Goal: Task Accomplishment & Management: Use online tool/utility

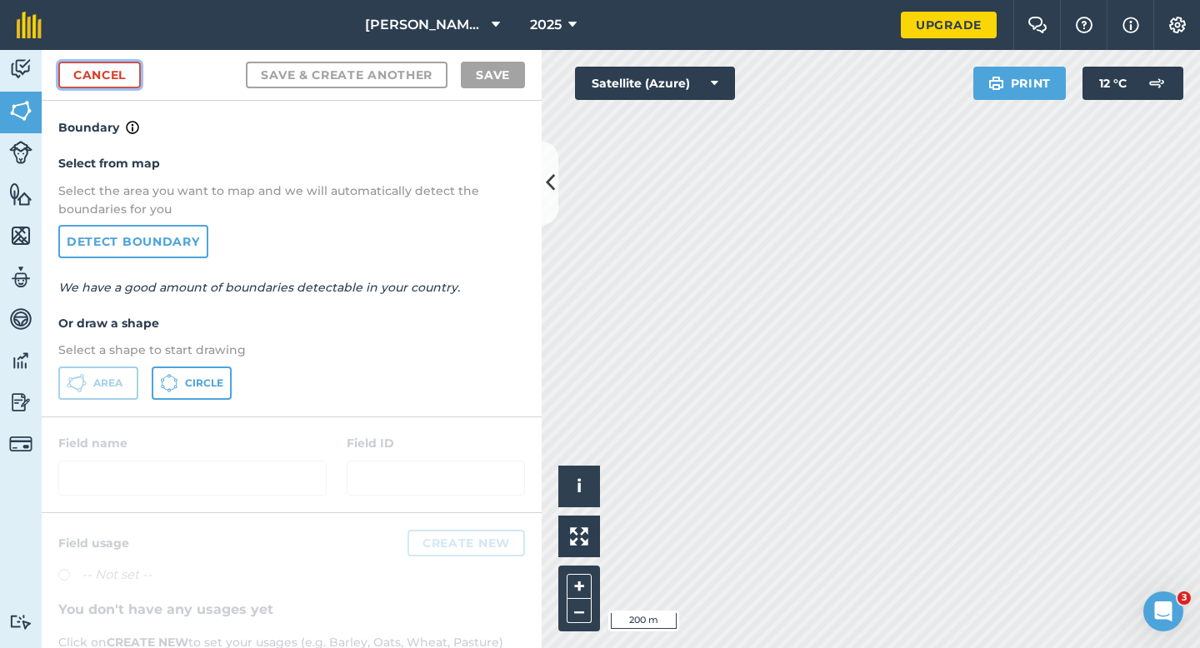
click at [80, 67] on link "Cancel" at bounding box center [99, 75] width 83 height 27
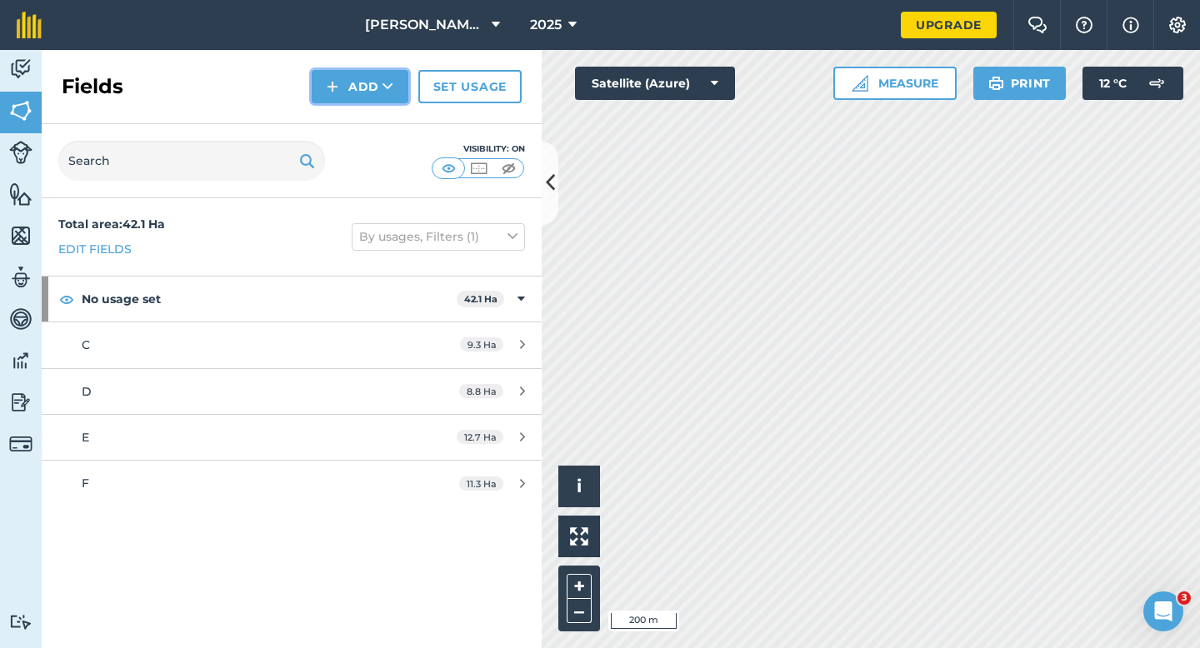
click at [341, 79] on button "Add" at bounding box center [360, 86] width 97 height 33
click at [344, 116] on link "Draw" at bounding box center [360, 124] width 92 height 37
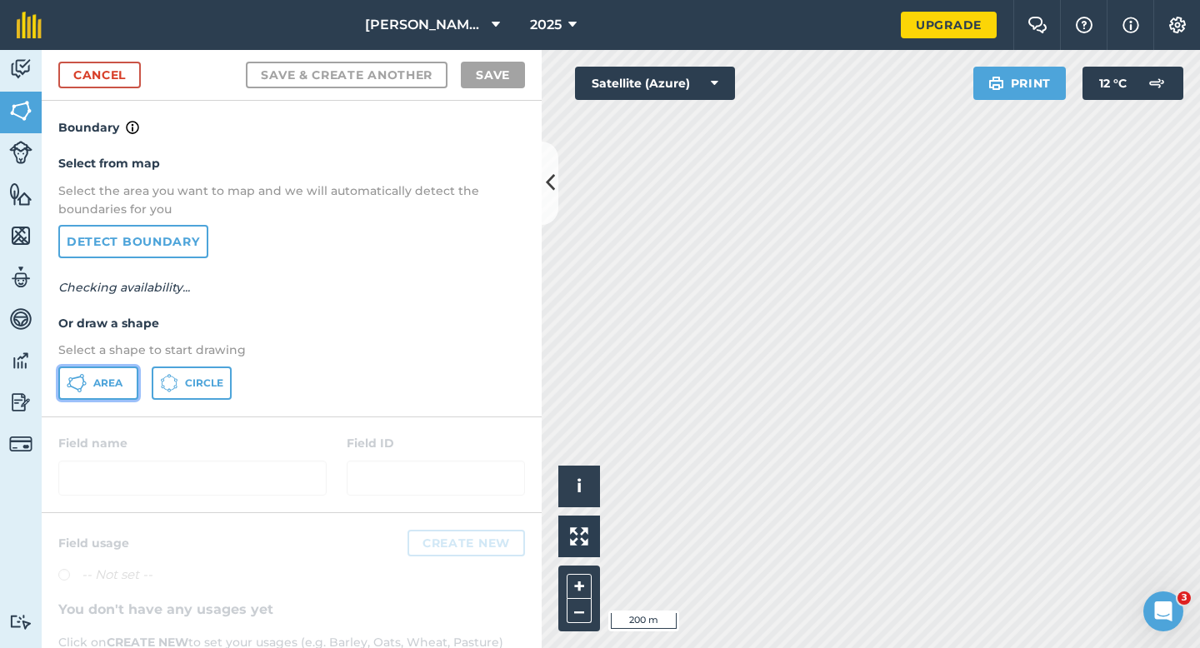
click at [94, 379] on span "Area" at bounding box center [107, 383] width 29 height 13
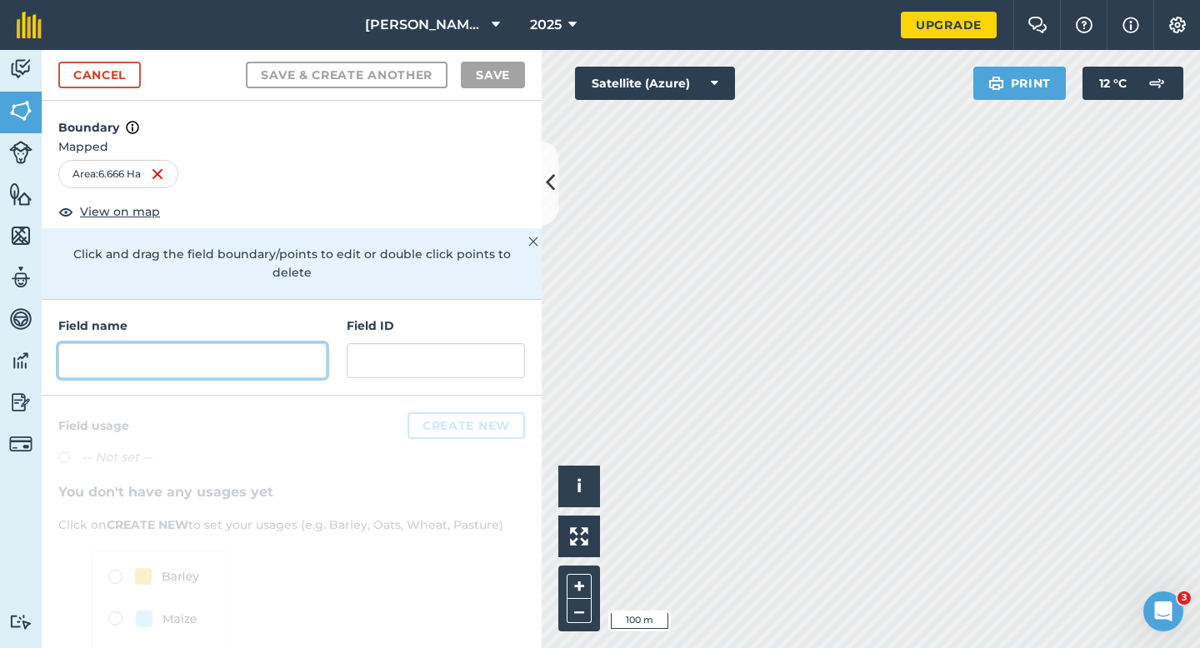
click at [250, 343] on input "text" at bounding box center [192, 360] width 268 height 35
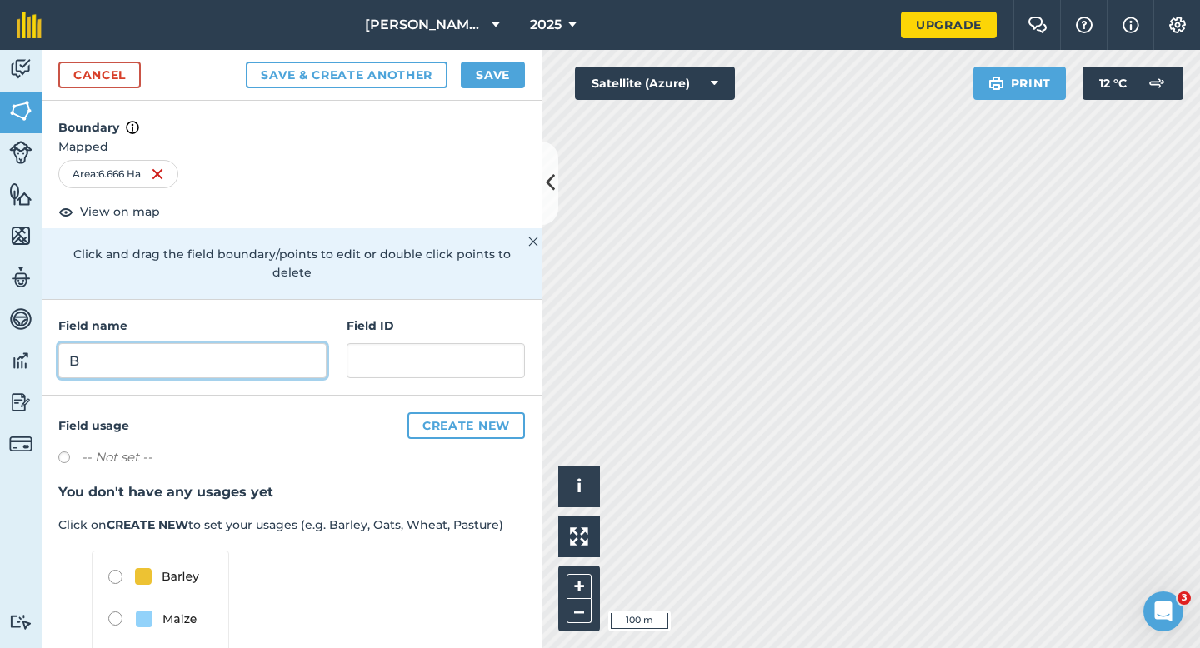
type input "B"
click at [479, 67] on button "Save" at bounding box center [493, 75] width 64 height 27
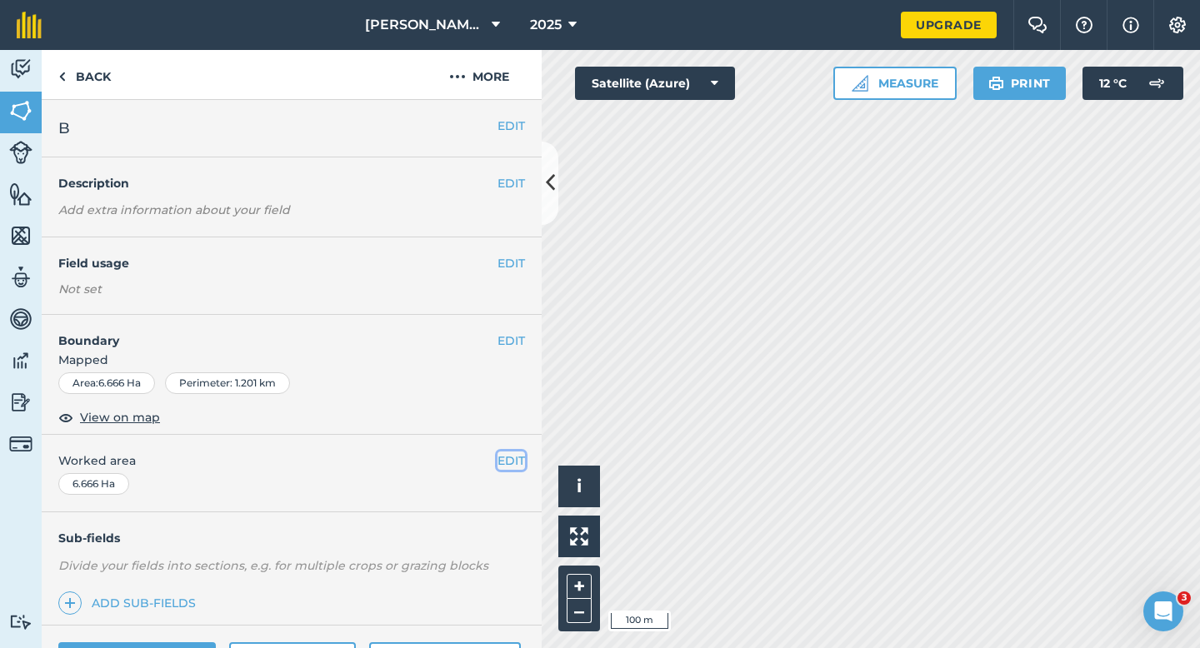
click at [505, 454] on button "EDIT" at bounding box center [512, 461] width 28 height 18
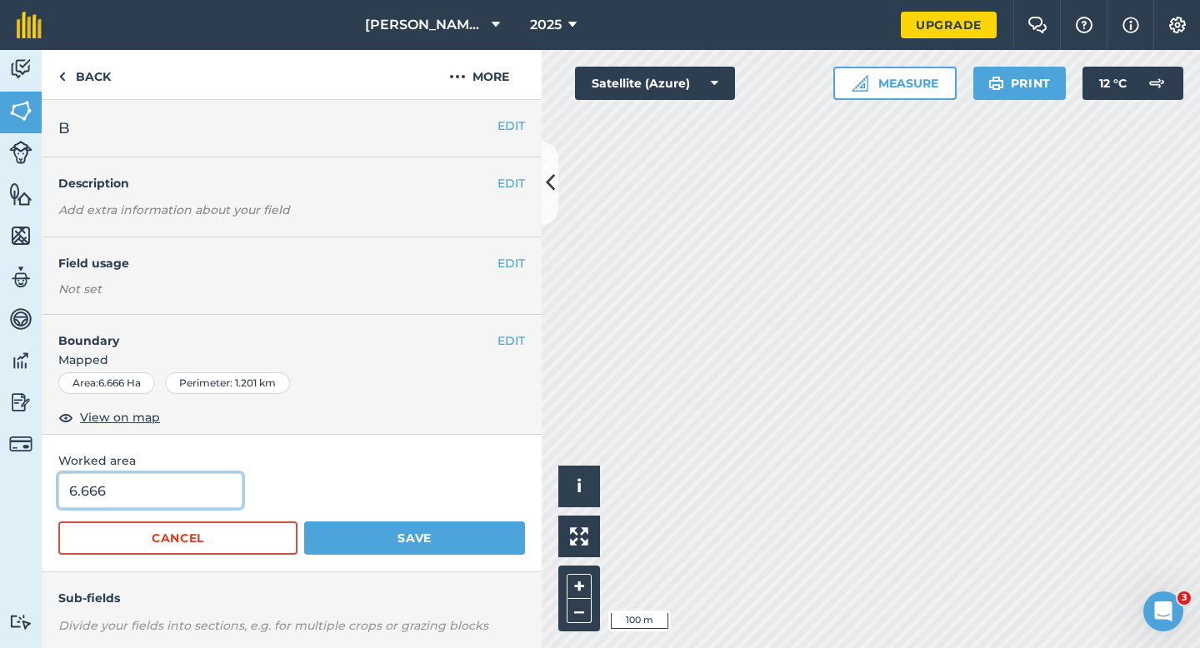
click at [202, 501] on input "6.666" at bounding box center [150, 490] width 184 height 35
type input "6.6"
click at [304, 522] on button "Save" at bounding box center [414, 538] width 221 height 33
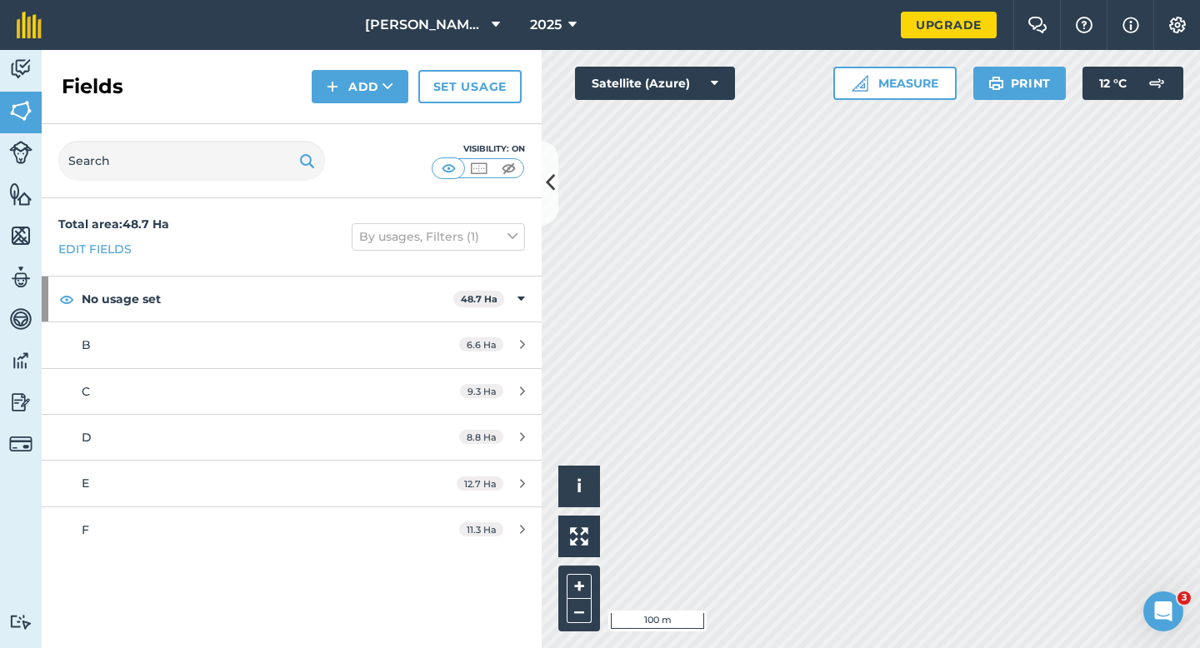
click at [352, 53] on div "Fields Add Set usage" at bounding box center [292, 87] width 500 height 74
click at [352, 80] on button "Add" at bounding box center [360, 86] width 97 height 33
click at [352, 123] on link "Draw" at bounding box center [360, 124] width 92 height 37
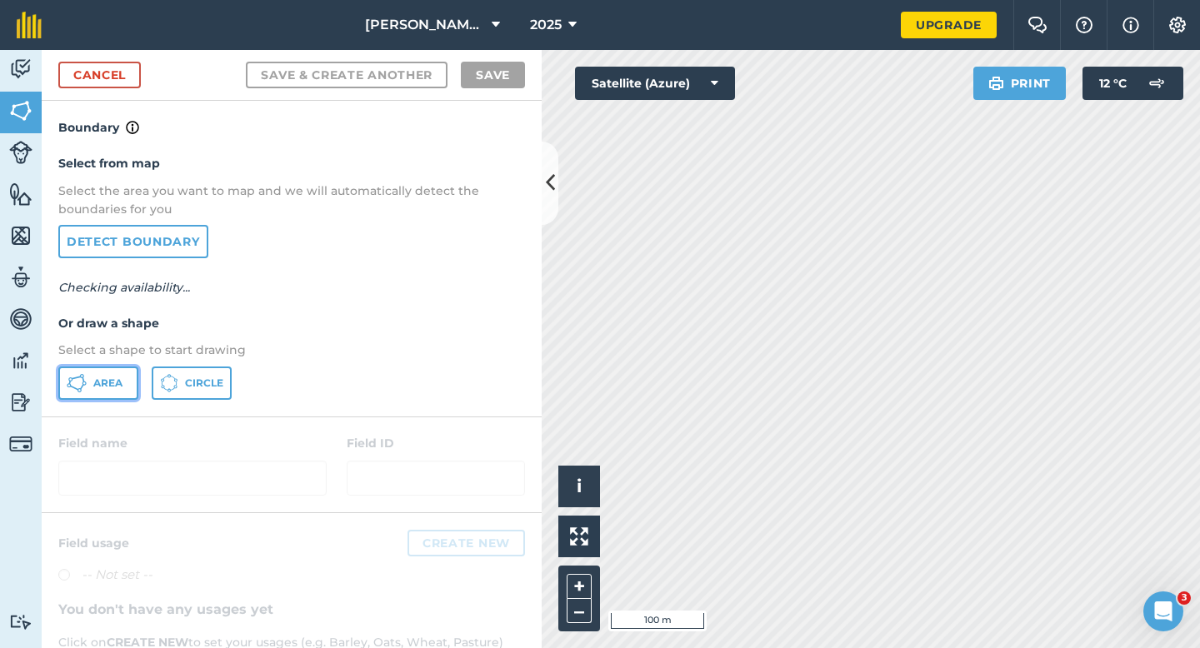
click at [121, 391] on button "Area" at bounding box center [98, 383] width 80 height 33
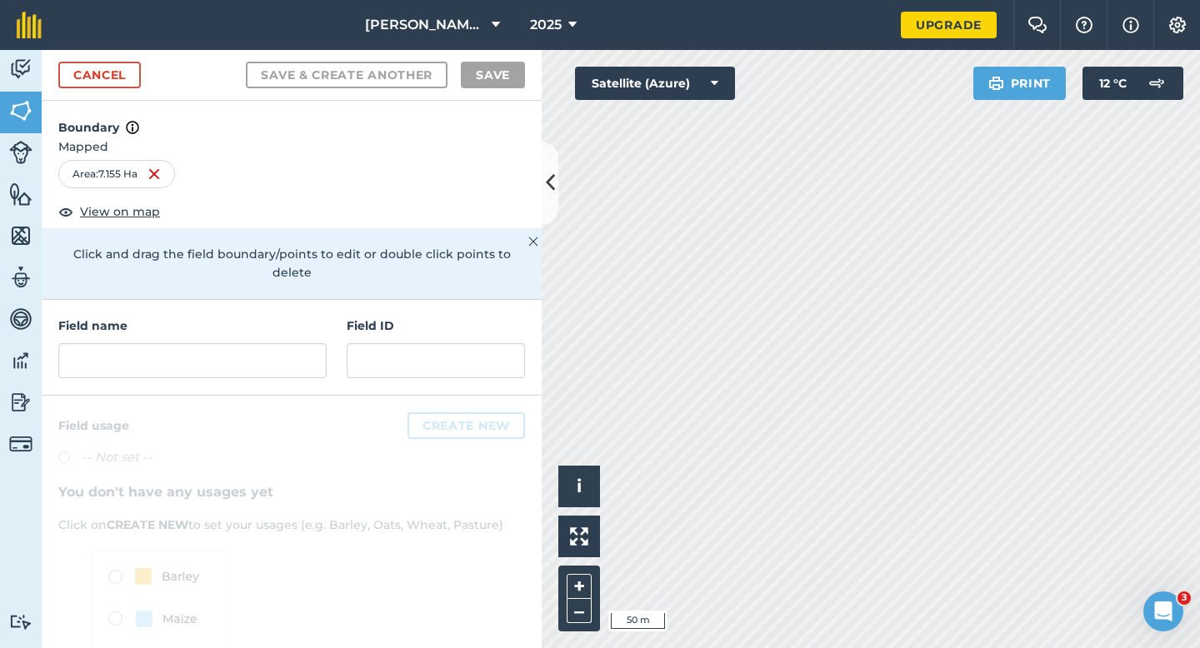
click at [295, 365] on div "Field name Field ID" at bounding box center [292, 348] width 500 height 96
click at [295, 343] on input "text" at bounding box center [192, 360] width 268 height 35
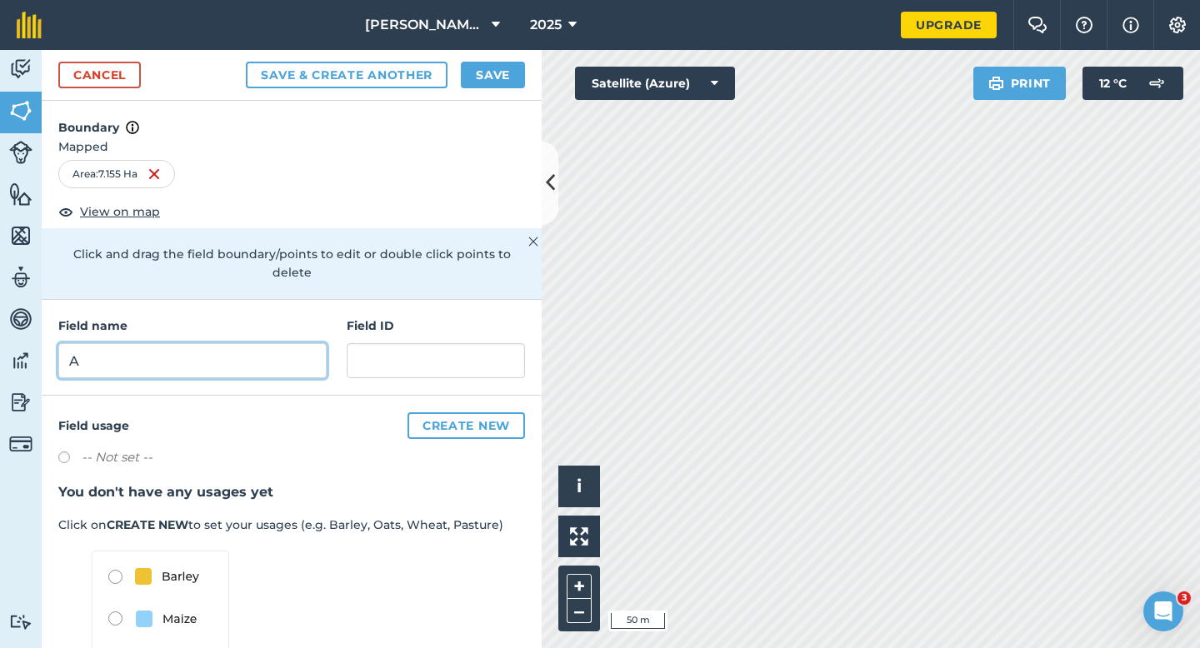
type input "A"
click at [497, 82] on button "Save" at bounding box center [493, 75] width 64 height 27
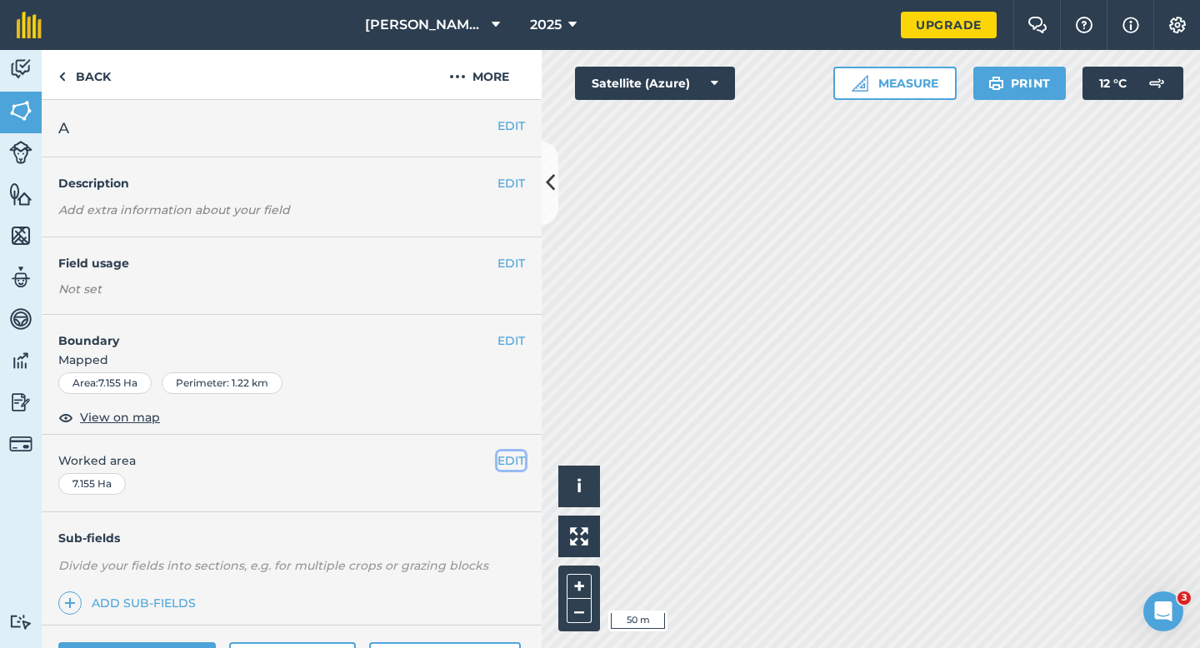
click at [521, 462] on button "EDIT" at bounding box center [512, 461] width 28 height 18
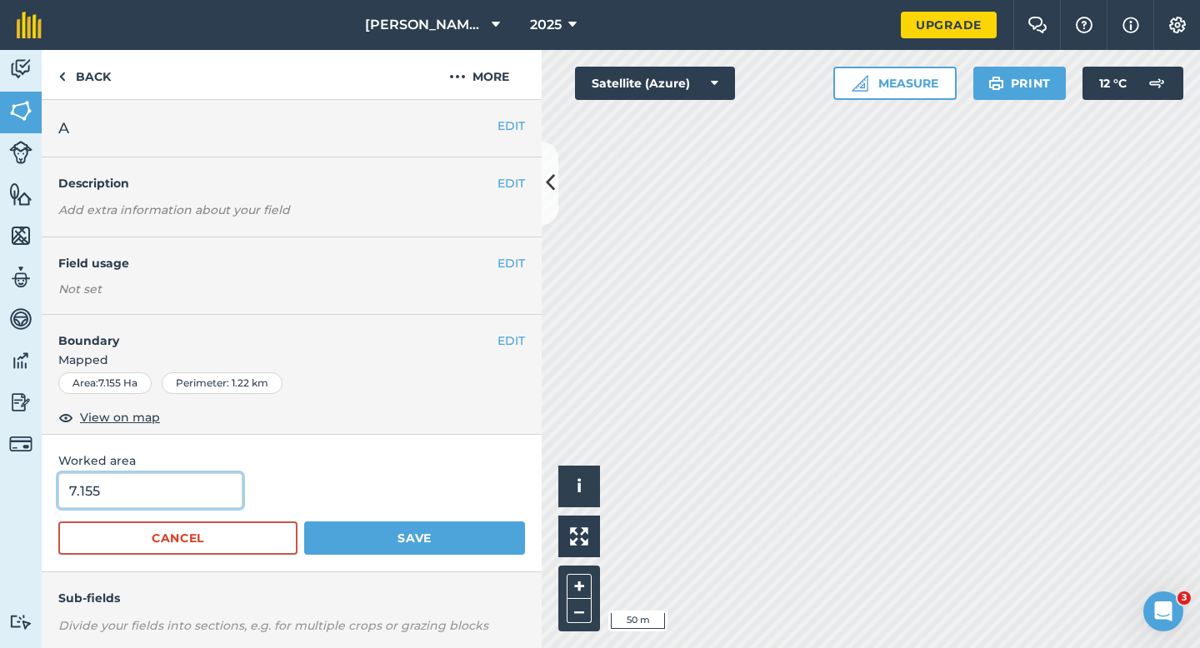
click at [133, 503] on input "7.155" at bounding box center [150, 490] width 184 height 35
type input "7.2"
click at [304, 522] on button "Save" at bounding box center [414, 538] width 221 height 33
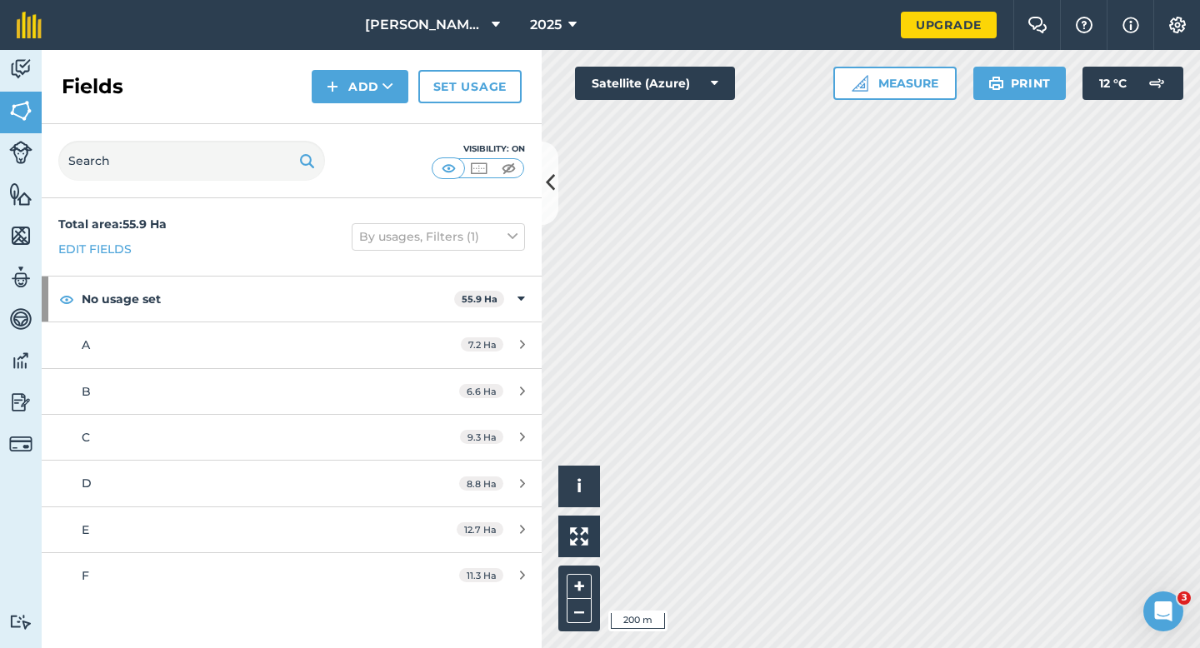
click at [346, 103] on div "Fields Add Set usage" at bounding box center [292, 87] width 500 height 74
click at [347, 98] on button "Add" at bounding box center [360, 86] width 97 height 33
click at [347, 116] on link "Draw" at bounding box center [360, 124] width 92 height 37
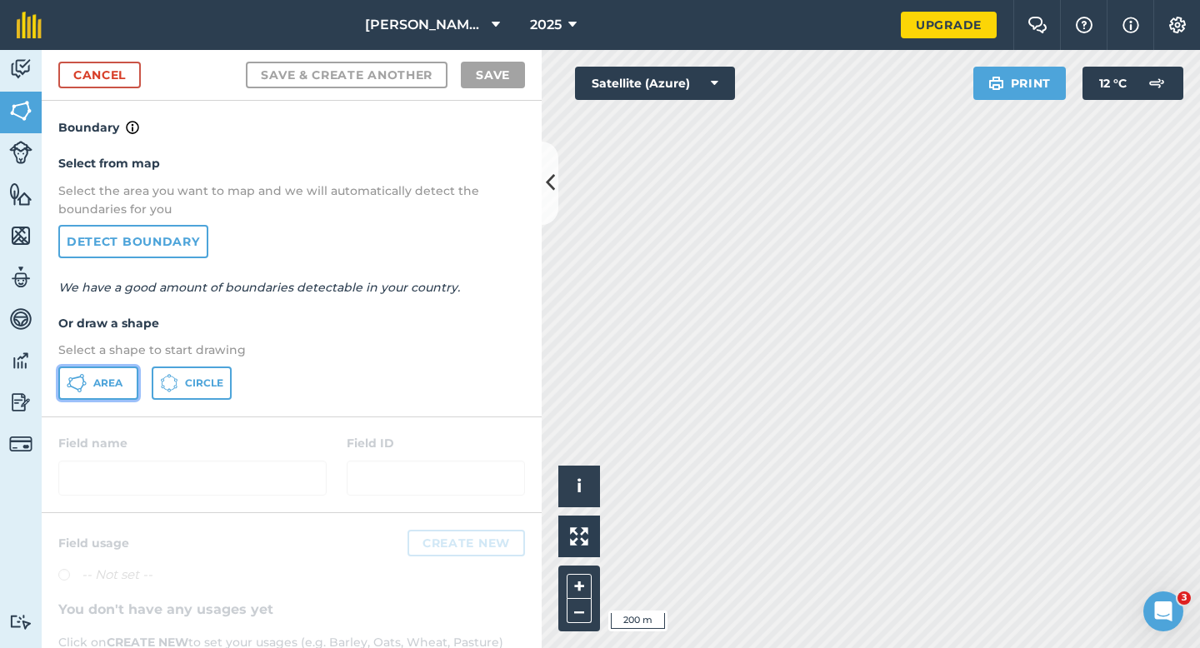
click at [111, 368] on button "Area" at bounding box center [98, 383] width 80 height 33
